Goal: Task Accomplishment & Management: Use online tool/utility

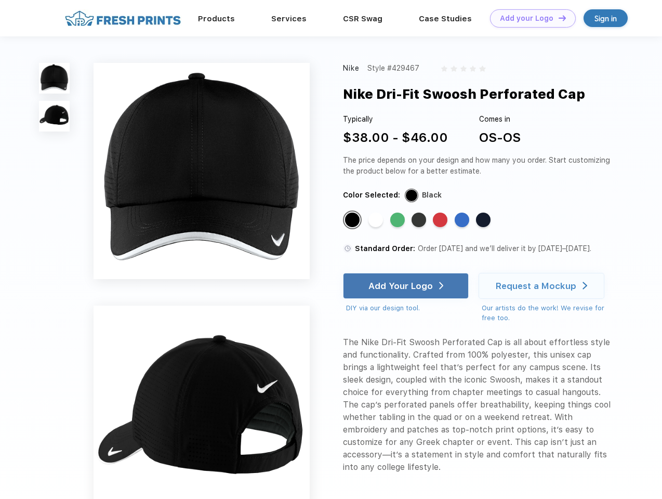
click at [529, 18] on link "Add your Logo Design Tool" at bounding box center [533, 18] width 86 height 18
click at [0, 0] on div "Design Tool" at bounding box center [0, 0] width 0 height 0
click at [558, 18] on link "Add your Logo Design Tool" at bounding box center [533, 18] width 86 height 18
click at [55, 78] on img at bounding box center [54, 78] width 31 height 31
click at [55, 116] on img at bounding box center [54, 116] width 31 height 31
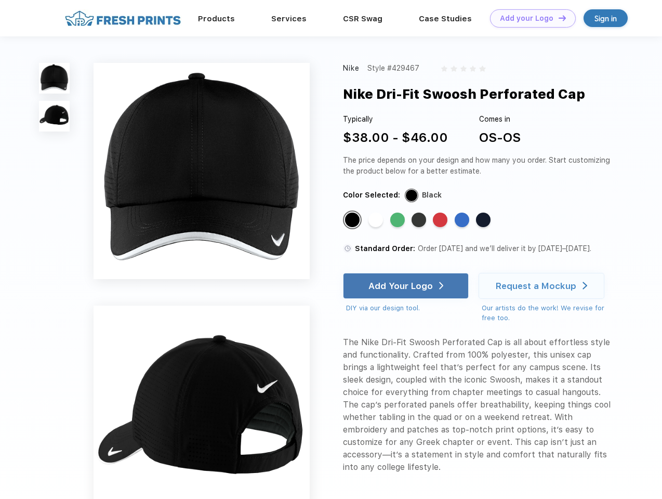
click at [354, 220] on div "Standard Color" at bounding box center [352, 220] width 15 height 15
click at [377, 220] on div "Standard Color" at bounding box center [376, 220] width 15 height 15
click at [399, 220] on div "Standard Color" at bounding box center [397, 220] width 15 height 15
click at [420, 220] on div "Standard Color" at bounding box center [419, 220] width 15 height 15
click at [441, 220] on div "Standard Color" at bounding box center [440, 220] width 15 height 15
